Goal: Task Accomplishment & Management: Use online tool/utility

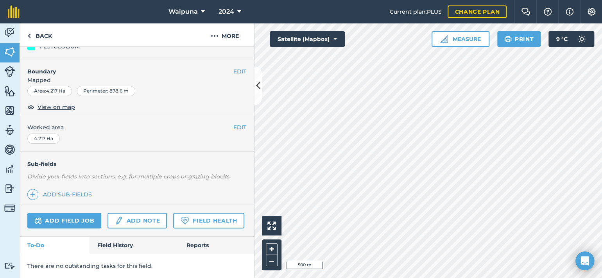
scroll to position [172, 0]
click at [94, 213] on link "Add field job" at bounding box center [64, 221] width 74 height 16
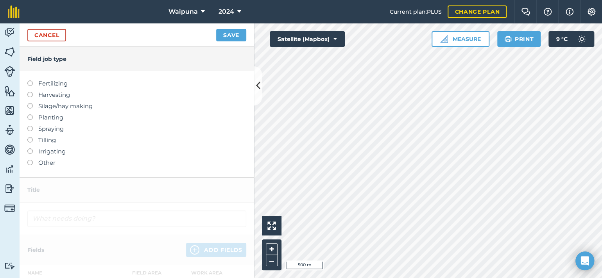
click at [45, 134] on label "Spraying" at bounding box center [136, 128] width 219 height 9
type input "Spraying"
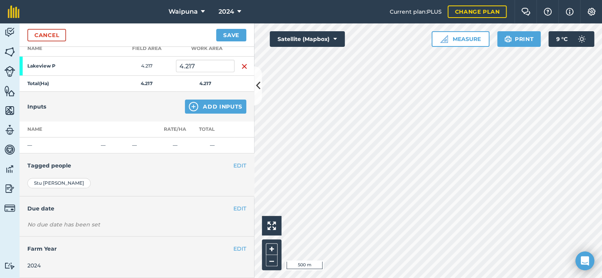
scroll to position [189, 0]
click at [197, 100] on button "Add Inputs" at bounding box center [215, 107] width 61 height 14
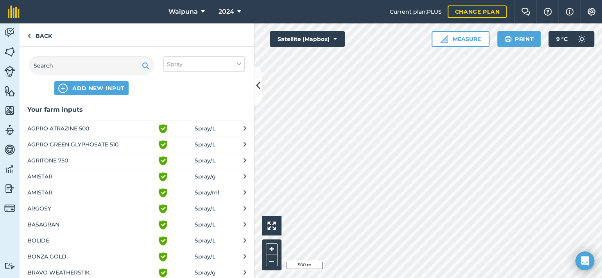
click at [112, 150] on span "AGPRO GREEN GLYPHOSATE 510" at bounding box center [91, 144] width 128 height 9
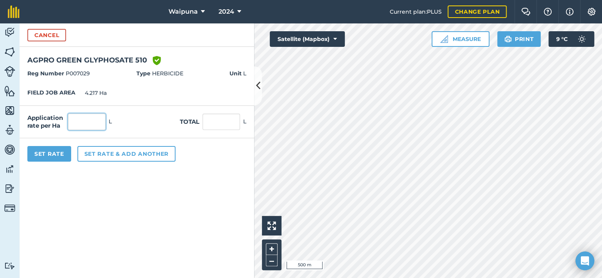
click at [105, 130] on input "text" at bounding box center [87, 122] width 38 height 16
type input "3"
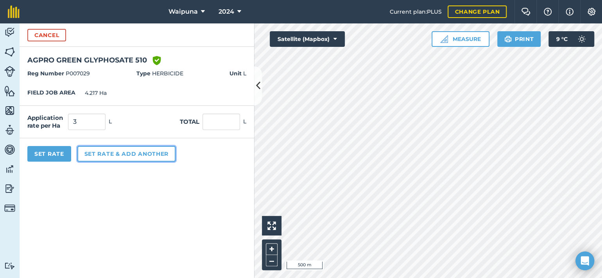
type input "12.651"
click at [124, 162] on button "Set rate & add another" at bounding box center [126, 154] width 98 height 16
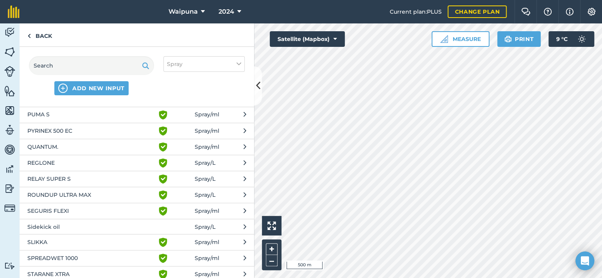
scroll to position [820, 0]
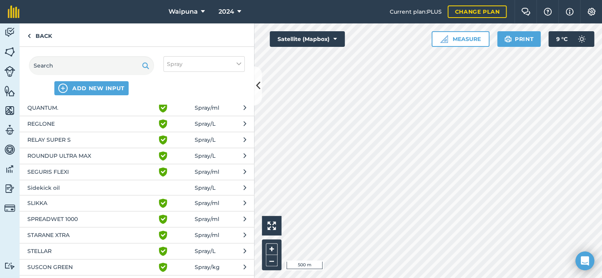
click at [52, 64] on span "PULSE PENETRANT" at bounding box center [91, 59] width 128 height 9
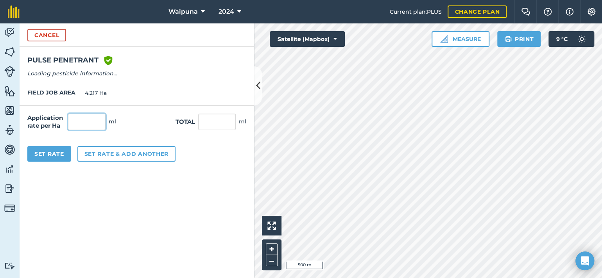
click at [94, 130] on input "text" at bounding box center [87, 122] width 38 height 16
type input "200"
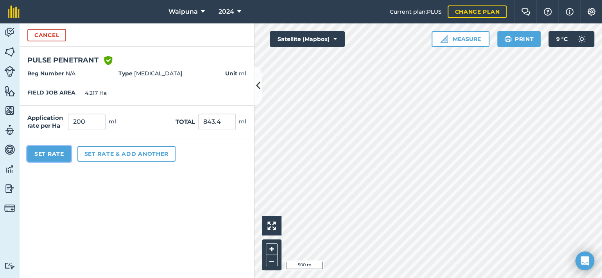
click at [57, 162] on button "Set Rate" at bounding box center [49, 154] width 44 height 16
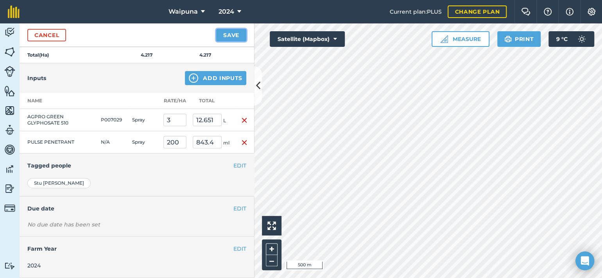
click at [225, 40] on button "Save" at bounding box center [231, 35] width 30 height 13
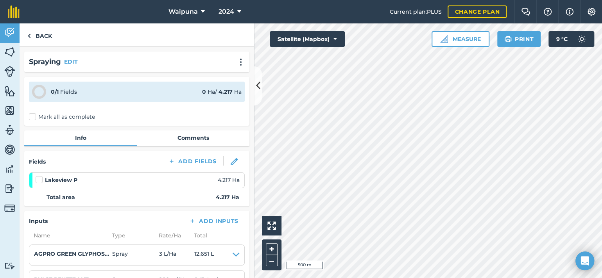
click at [34, 121] on label "Mark all as complete" at bounding box center [62, 117] width 66 height 8
click at [34, 118] on input "Mark all as complete" at bounding box center [31, 115] width 5 height 5
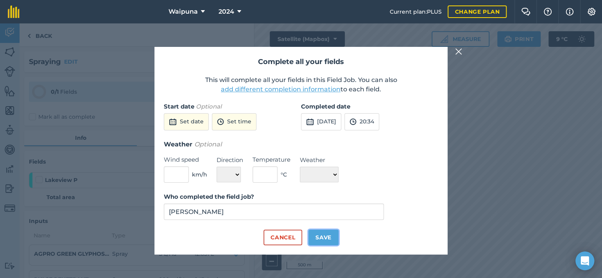
click at [328, 245] on button "Save" at bounding box center [323, 238] width 30 height 16
checkbox input "true"
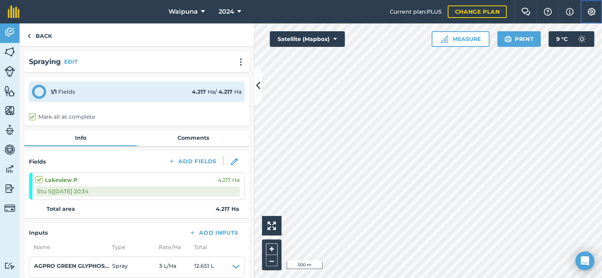
click at [591, 14] on img at bounding box center [590, 12] width 9 height 8
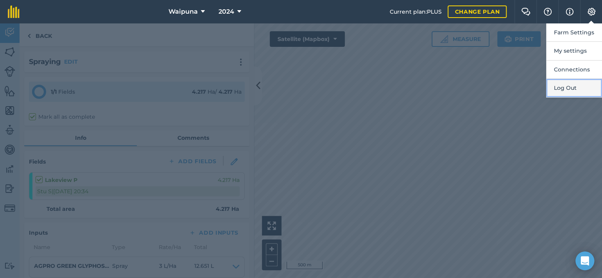
click at [559, 97] on button "Log Out" at bounding box center [574, 88] width 56 height 18
